Goal: Transaction & Acquisition: Purchase product/service

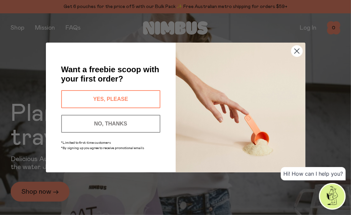
click at [138, 123] on button "NO, THANKS" at bounding box center [110, 124] width 99 height 18
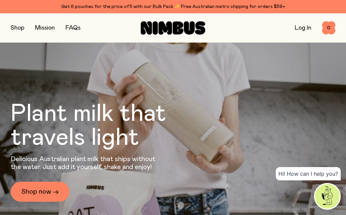
click at [302, 29] on link "Log In" at bounding box center [303, 28] width 17 height 6
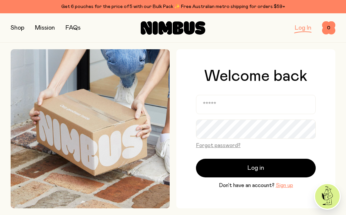
scroll to position [188, 0]
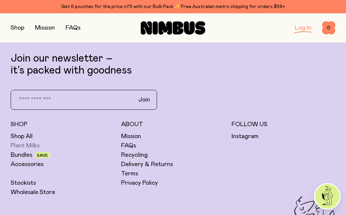
click at [25, 145] on link "Plant Milks" at bounding box center [25, 146] width 29 height 8
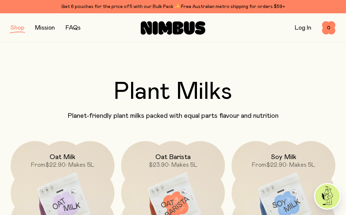
click at [75, 164] on span "• Makes 5L" at bounding box center [80, 165] width 29 height 6
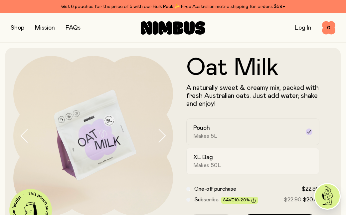
click at [234, 159] on div "XL Bag Makes 50L" at bounding box center [246, 160] width 107 height 15
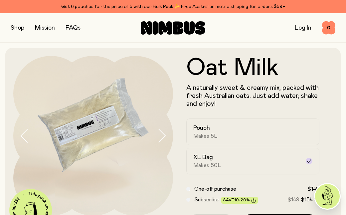
click at [252, 89] on p "A naturally sweet & creamy mix, packed with fresh Australian oats. Just add wat…" at bounding box center [252, 96] width 133 height 24
click at [18, 27] on button "button" at bounding box center [18, 27] width 14 height 9
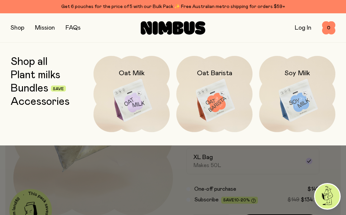
click at [34, 88] on link "Bundles" at bounding box center [30, 88] width 38 height 12
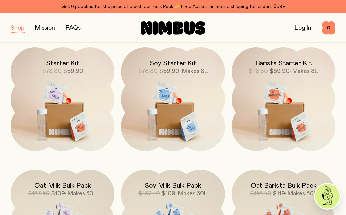
scroll to position [93, 0]
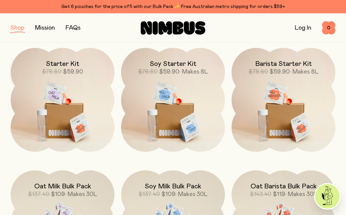
click at [54, 90] on img at bounding box center [63, 109] width 104 height 122
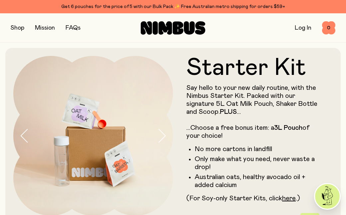
scroll to position [188, 0]
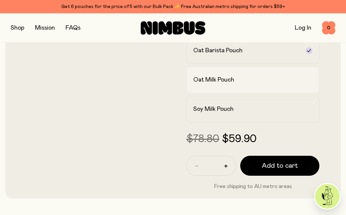
click at [246, 82] on div "Oat Milk Pouch" at bounding box center [246, 80] width 107 height 8
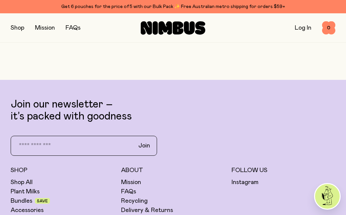
scroll to position [2279, 0]
